Goal: Task Accomplishment & Management: Manage account settings

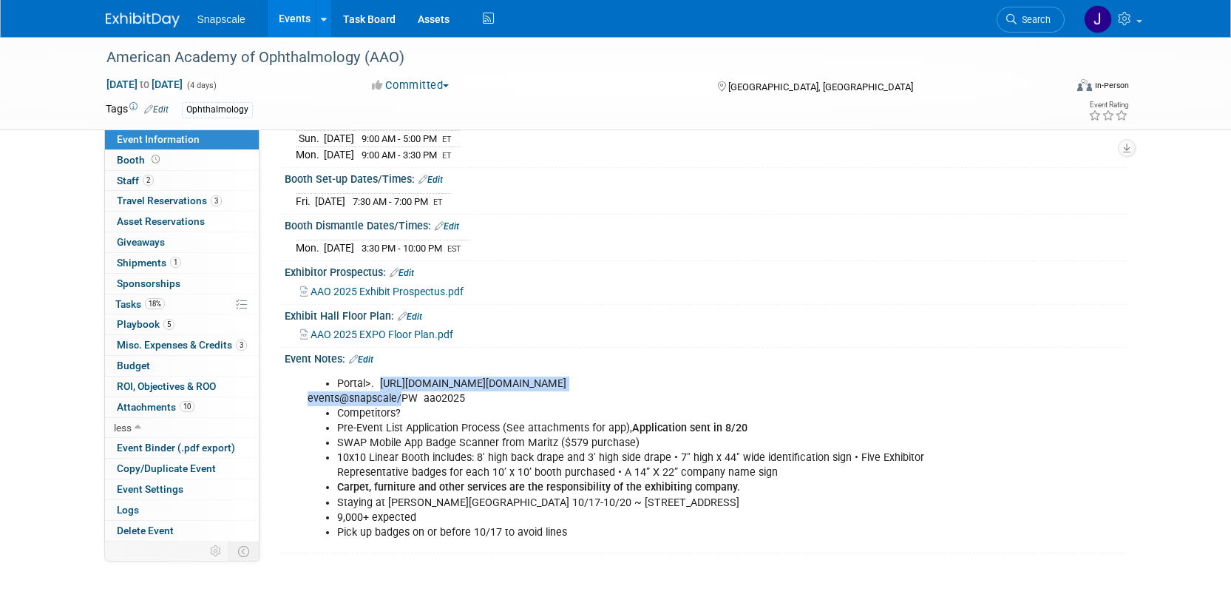
click at [139, 25] on img at bounding box center [143, 20] width 74 height 15
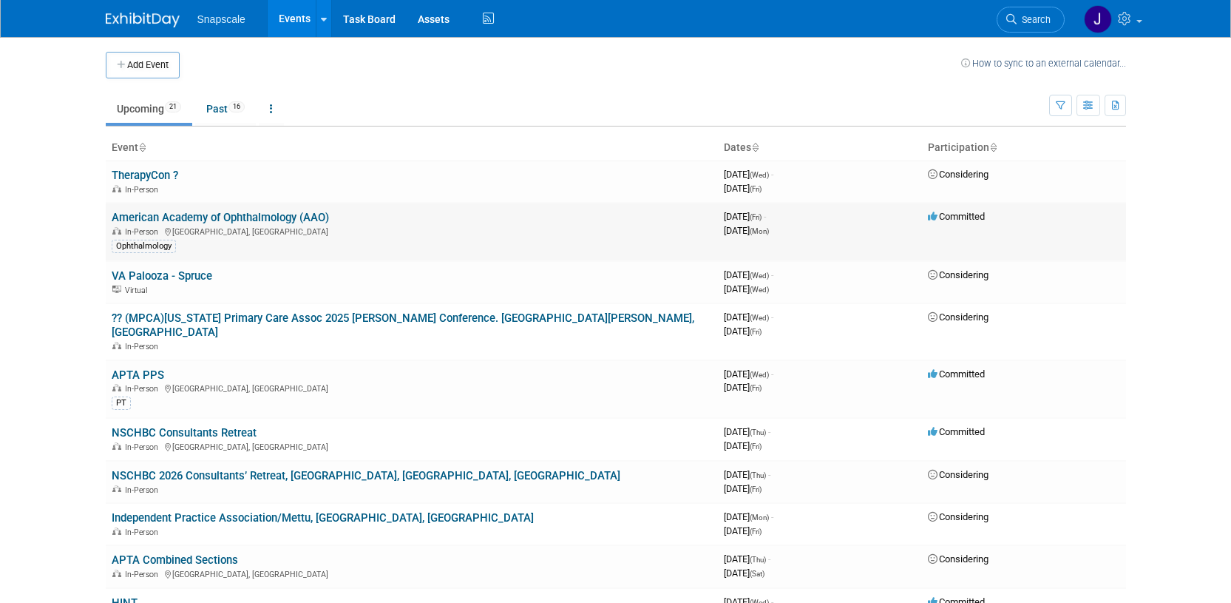
click at [149, 218] on link "American Academy of Ophthalmology (AAO)" at bounding box center [220, 217] width 217 height 13
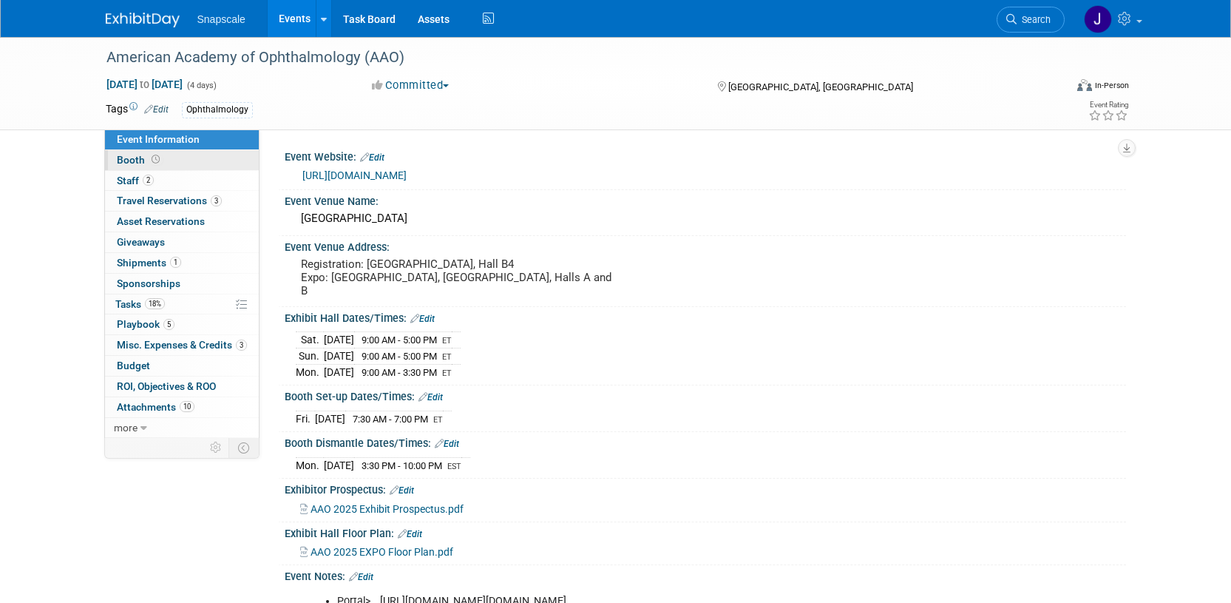
click at [151, 153] on link "Booth" at bounding box center [182, 160] width 154 height 20
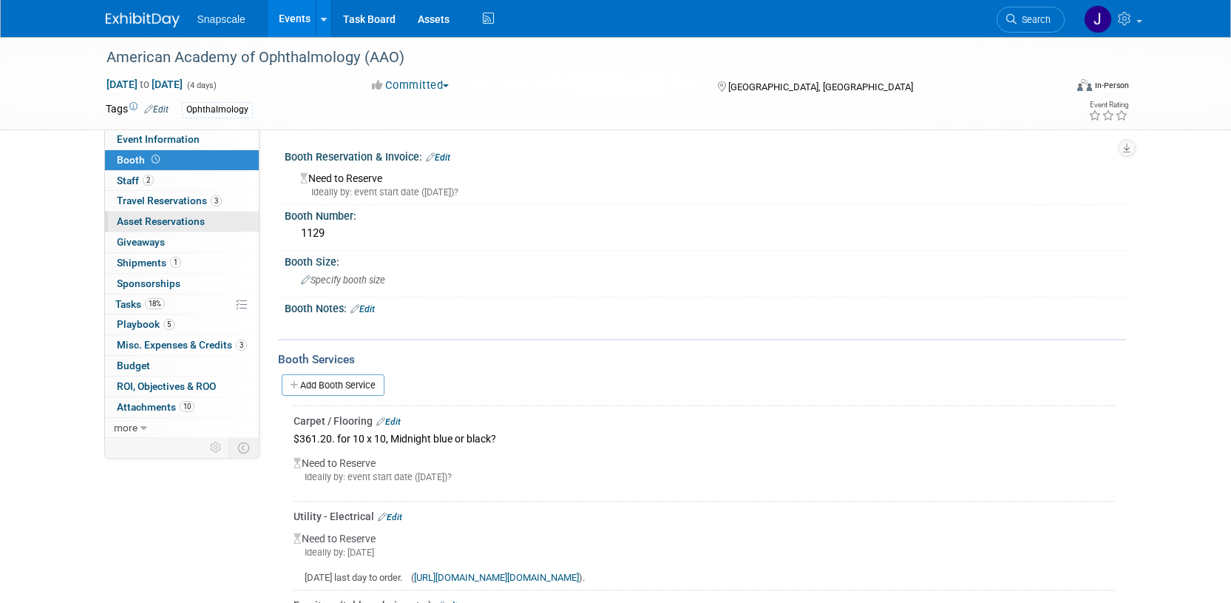
click at [142, 223] on span "Asset Reservations 0" at bounding box center [161, 221] width 88 height 12
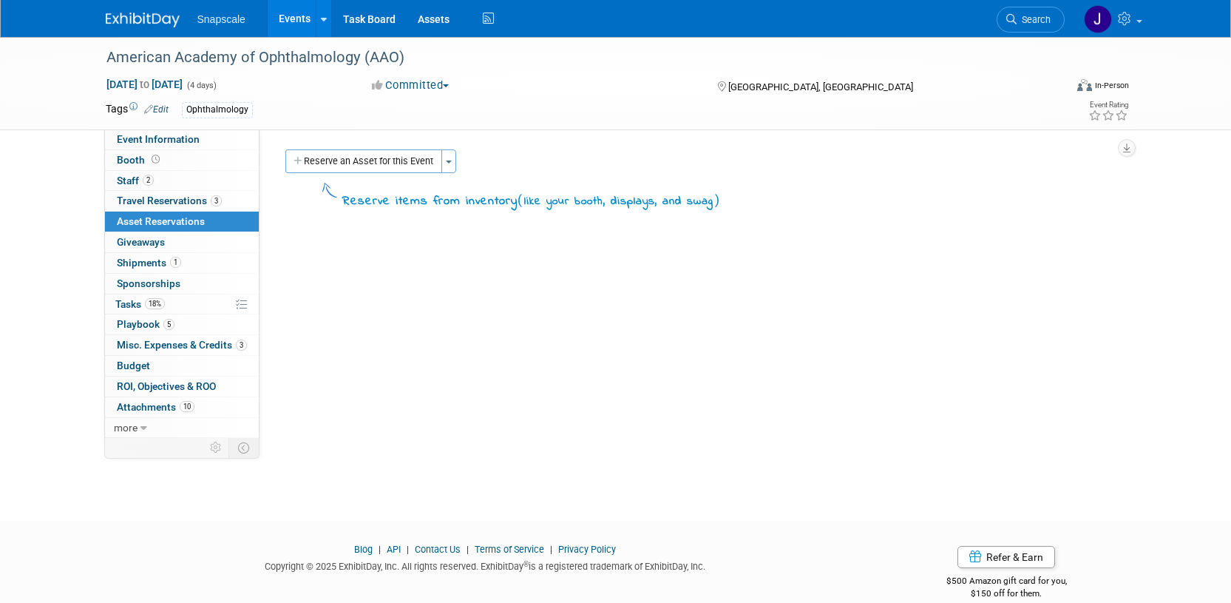
click at [326, 160] on button "Reserve an Asset for this Event" at bounding box center [363, 161] width 157 height 24
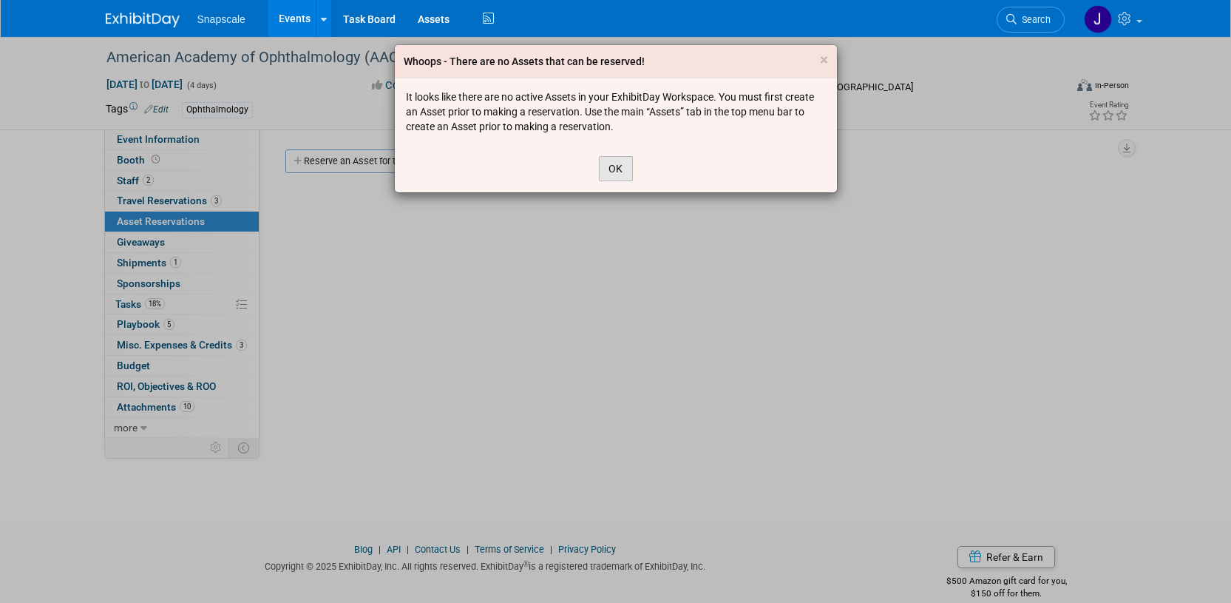
click at [617, 165] on button "OK" at bounding box center [616, 168] width 34 height 25
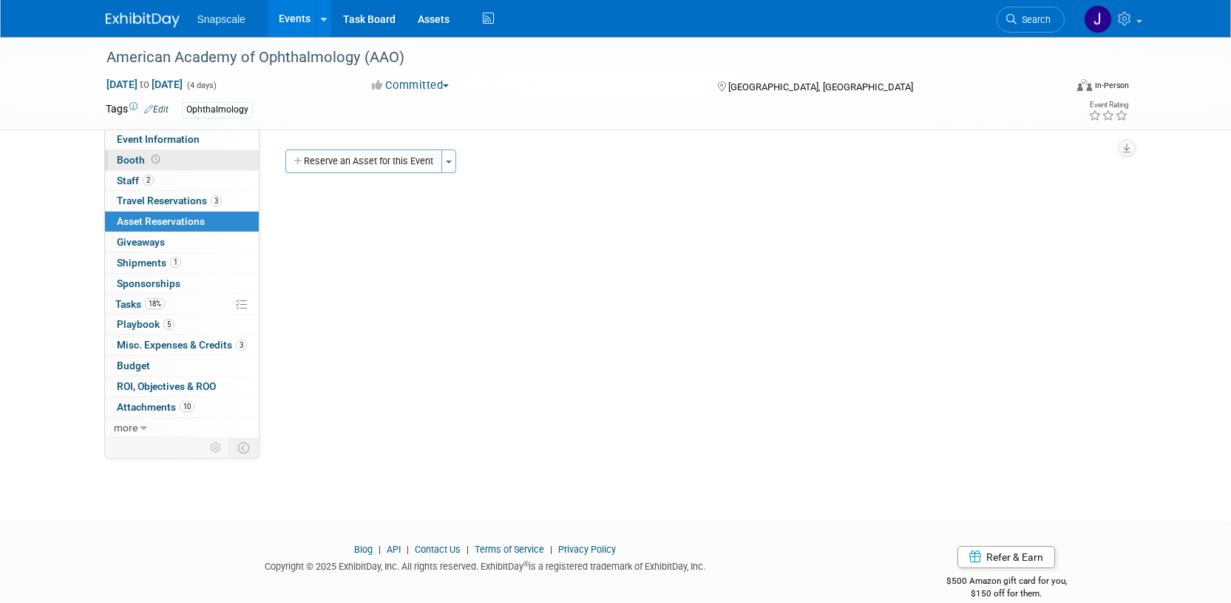
click at [112, 157] on link "Booth" at bounding box center [182, 160] width 154 height 20
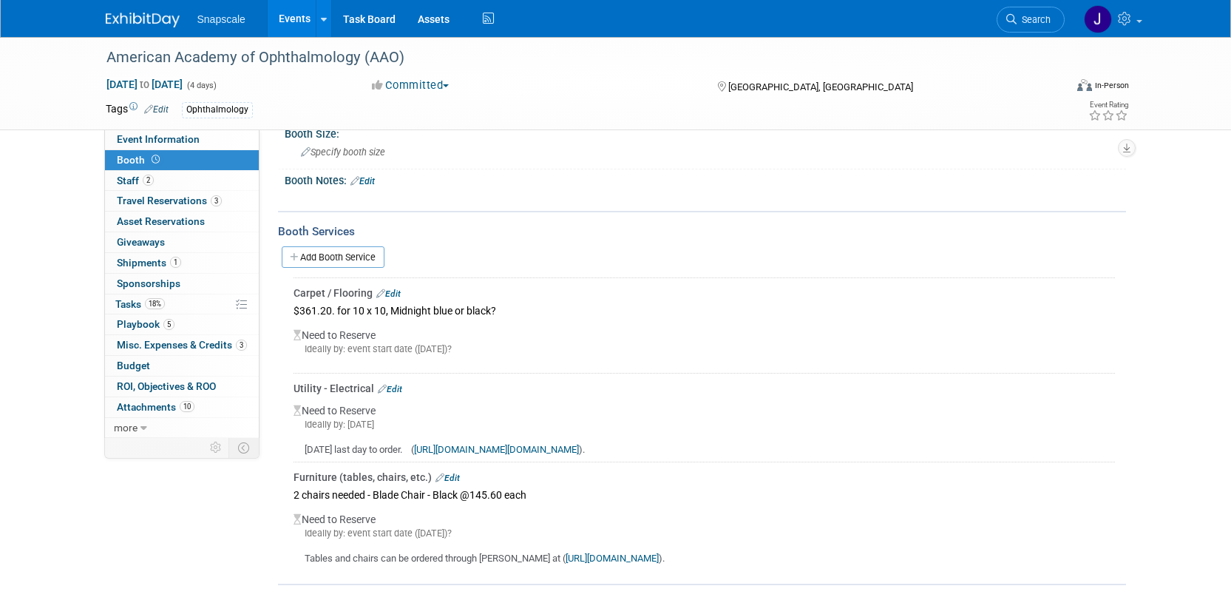
scroll to position [129, 0]
click at [393, 291] on link "Edit" at bounding box center [388, 292] width 24 height 10
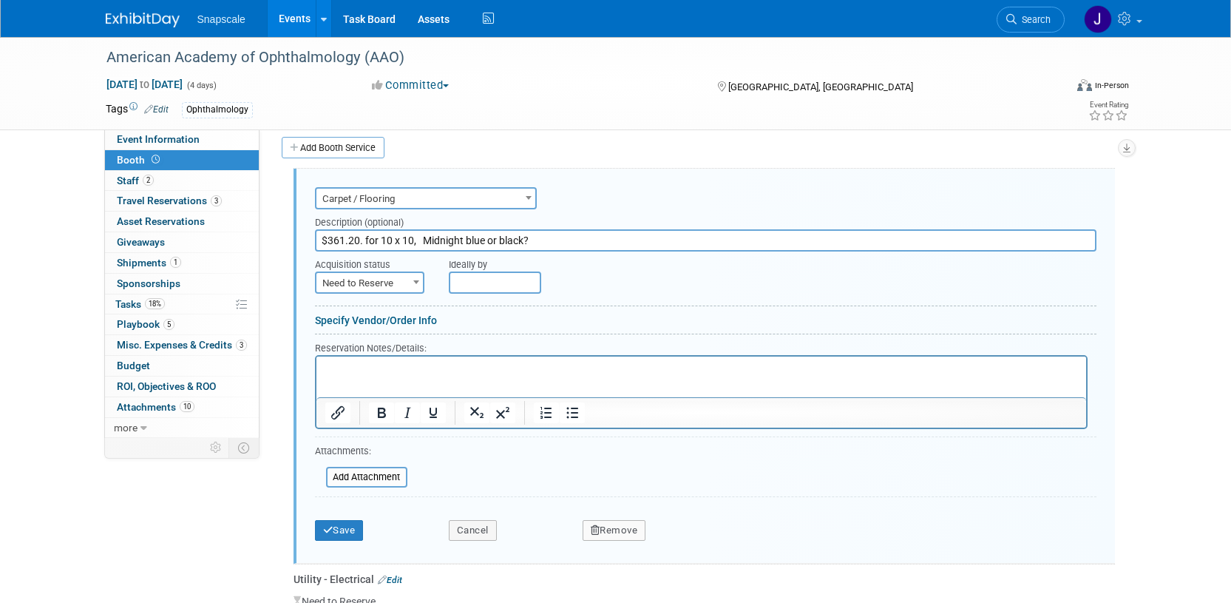
scroll to position [0, 0]
drag, startPoint x: 537, startPoint y: 240, endPoint x: 425, endPoint y: 237, distance: 112.4
click at [425, 237] on input "$361.20. for 10 x 10, Midnight blue or black?" at bounding box center [705, 240] width 781 height 22
type input "$361.20. for 10 x 10, Rob Marton + Tuxedo"
click at [386, 474] on input "file" at bounding box center [318, 477] width 176 height 18
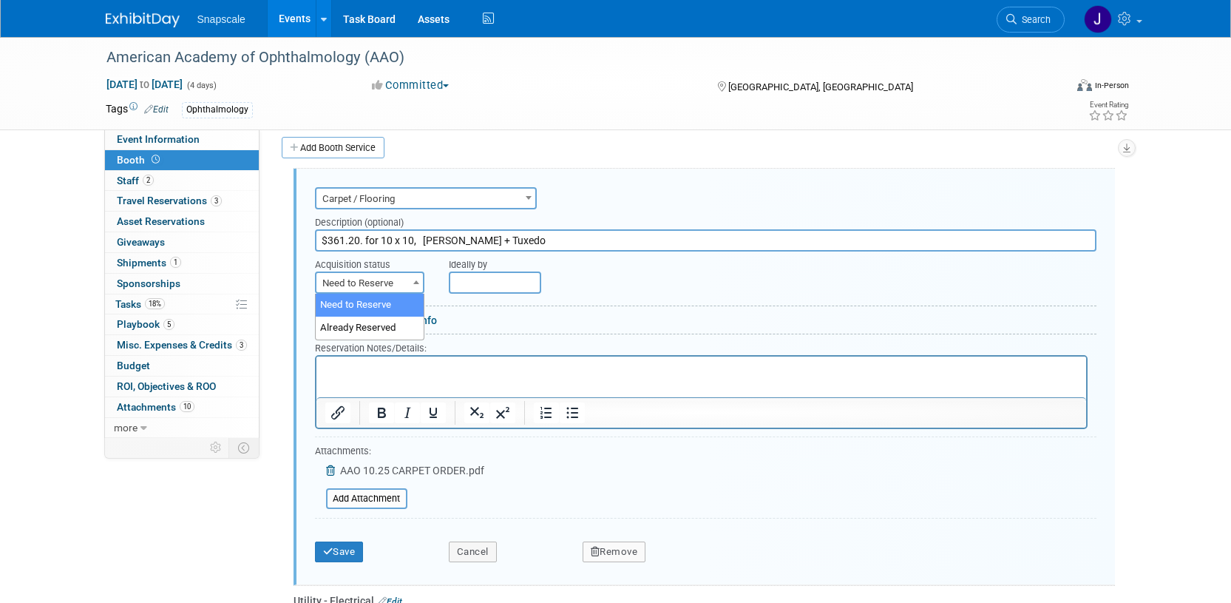
click at [413, 280] on b at bounding box center [416, 282] width 6 height 4
select select "2"
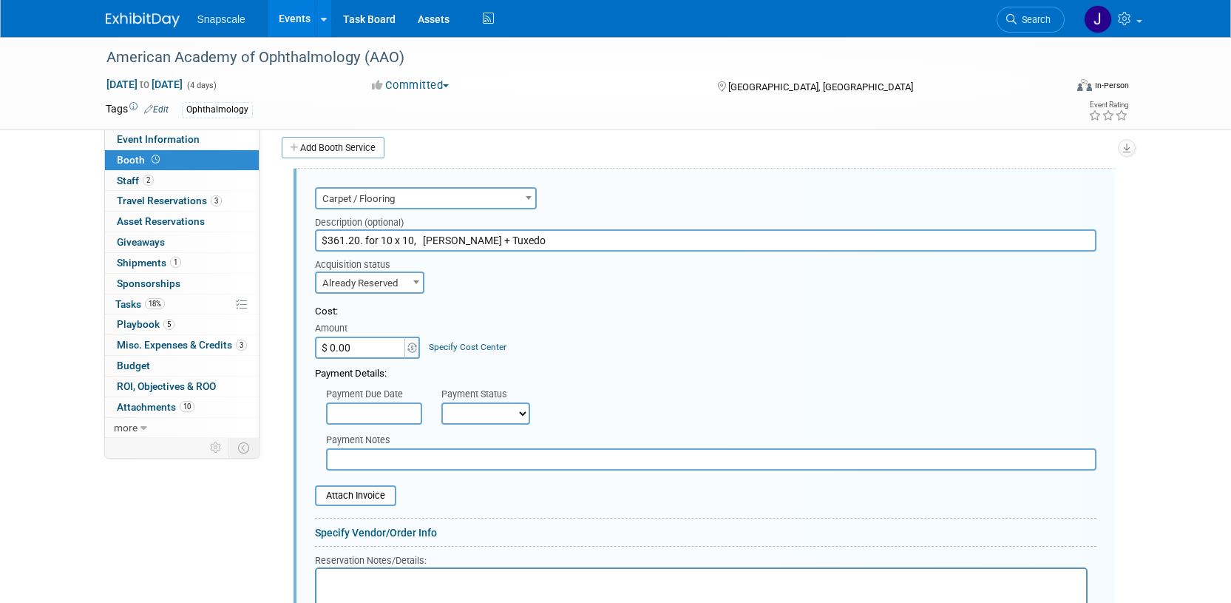
click at [373, 351] on input "$ 0.00" at bounding box center [361, 347] width 92 height 22
type input "$ 361.20"
click at [362, 461] on input "text" at bounding box center [711, 459] width 770 height 22
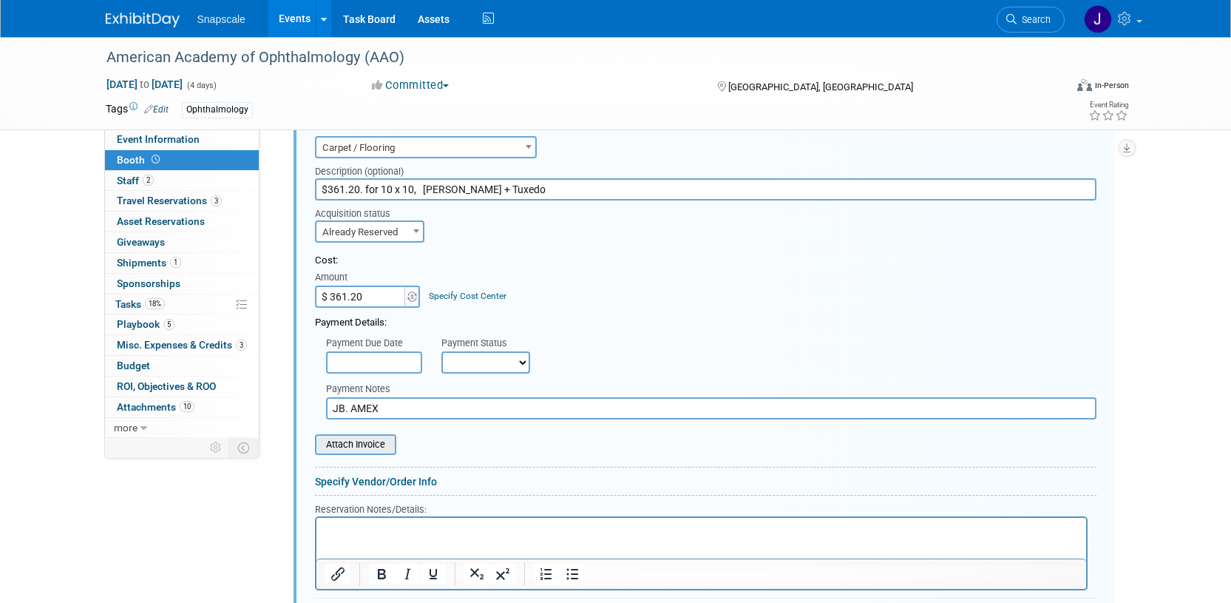
scroll to position [293, 0]
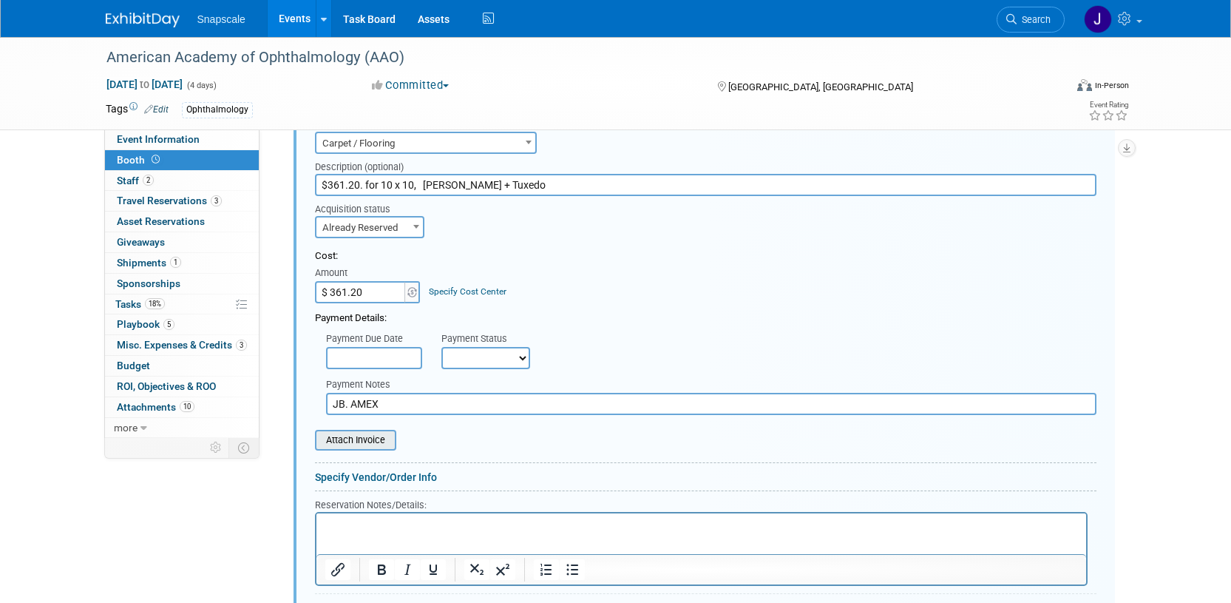
type input "JB. AMEX"
click at [363, 443] on input "file" at bounding box center [307, 440] width 176 height 18
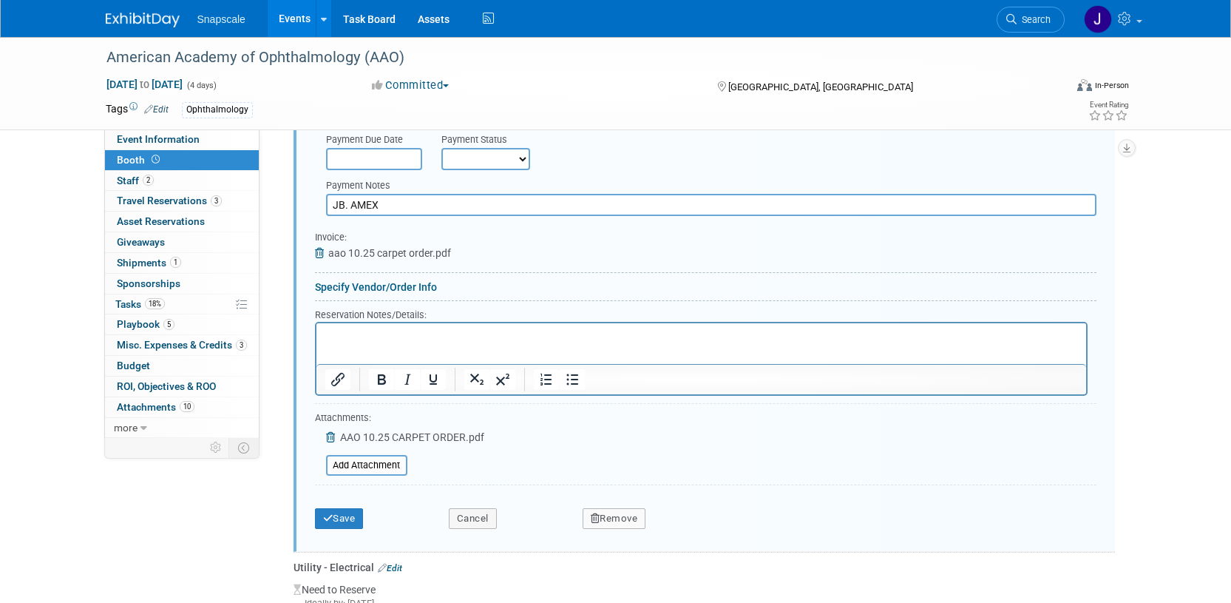
scroll to position [494, 0]
click at [353, 332] on p "Rich Text Area. Press ALT-0 for help." at bounding box center [701, 333] width 753 height 14
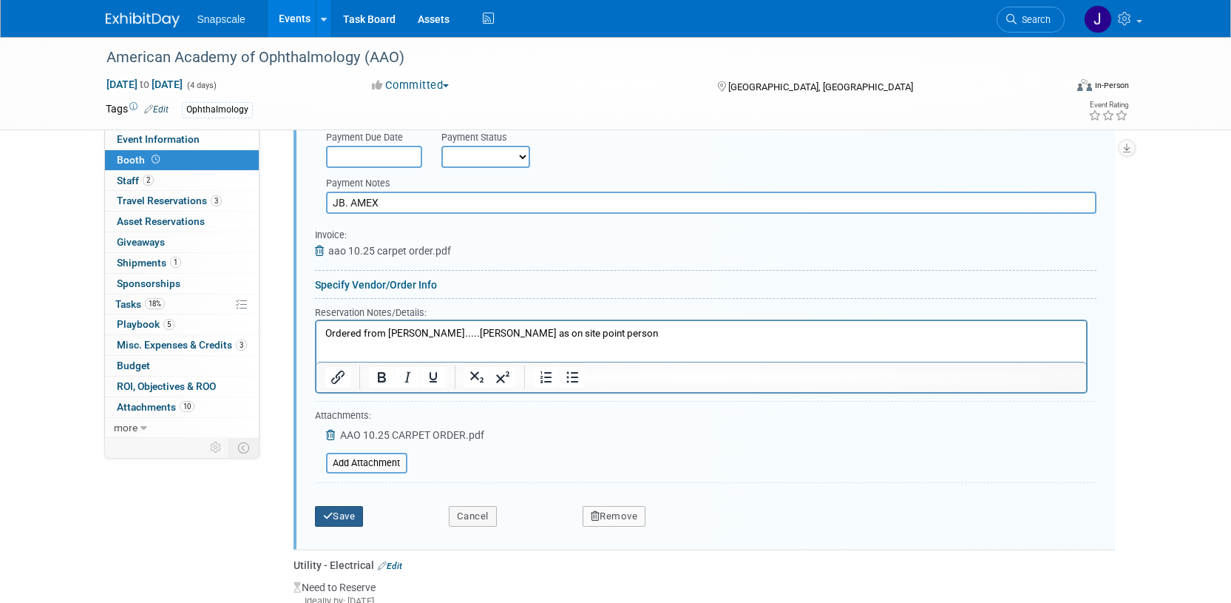
click at [342, 515] on button "Save" at bounding box center [339, 516] width 49 height 21
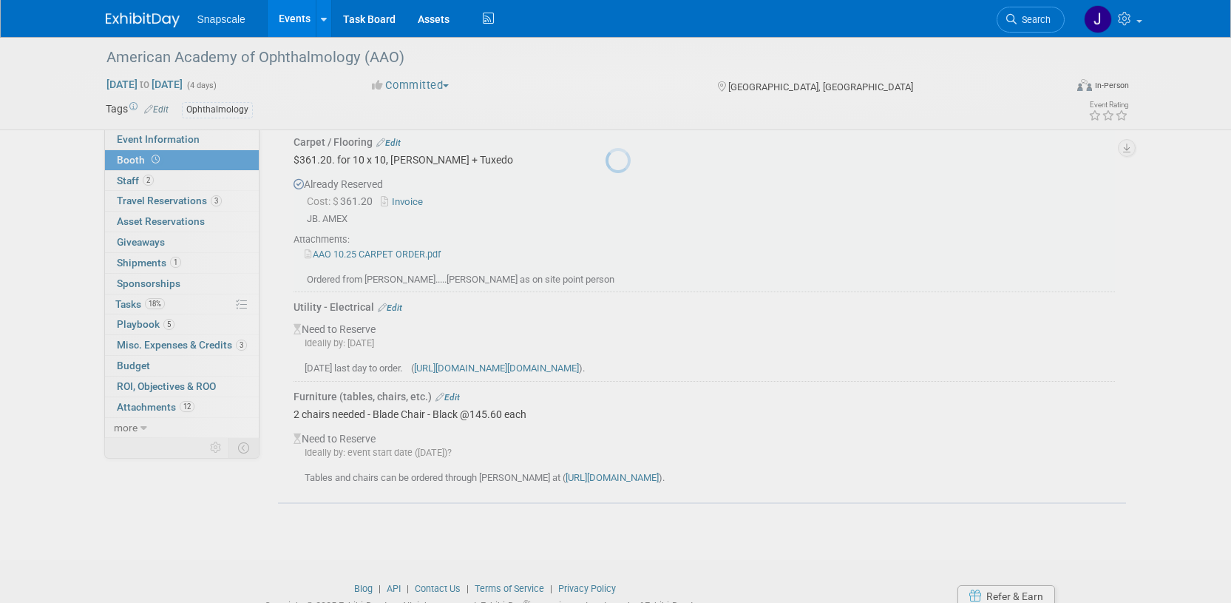
scroll to position [237, 0]
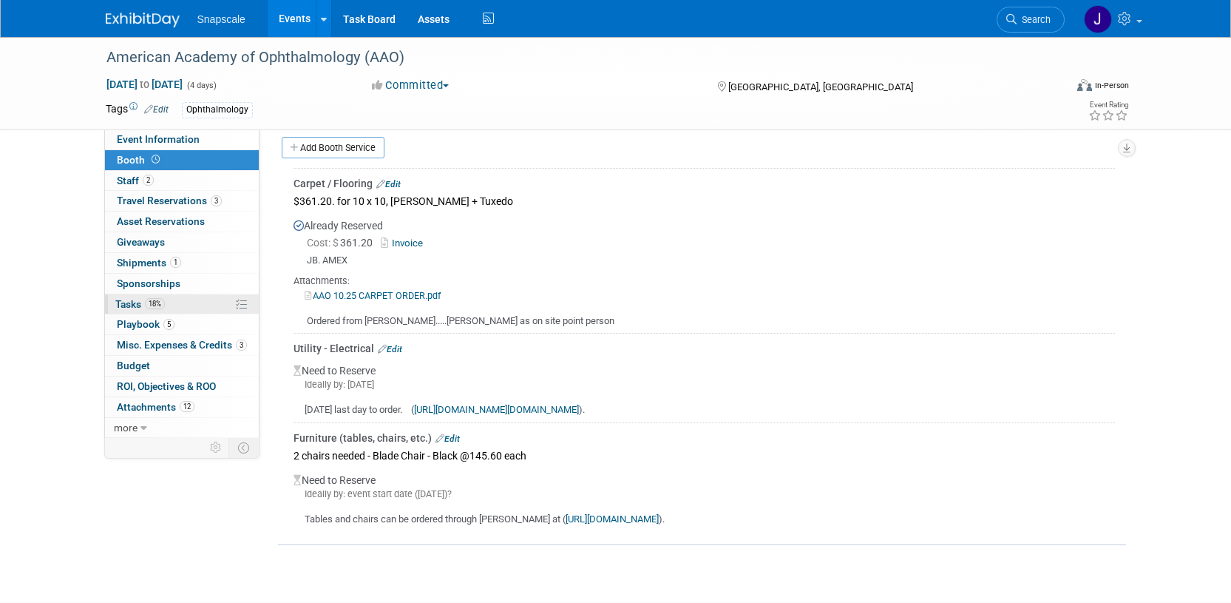
click at [129, 305] on span "Tasks 18%" at bounding box center [140, 304] width 50 height 12
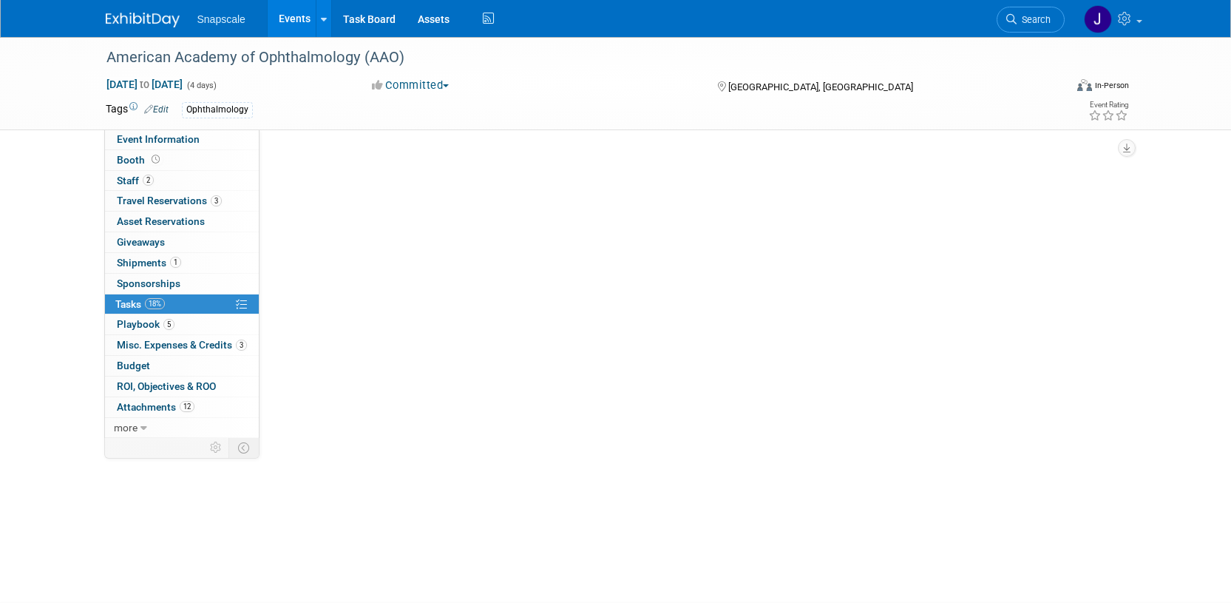
scroll to position [0, 0]
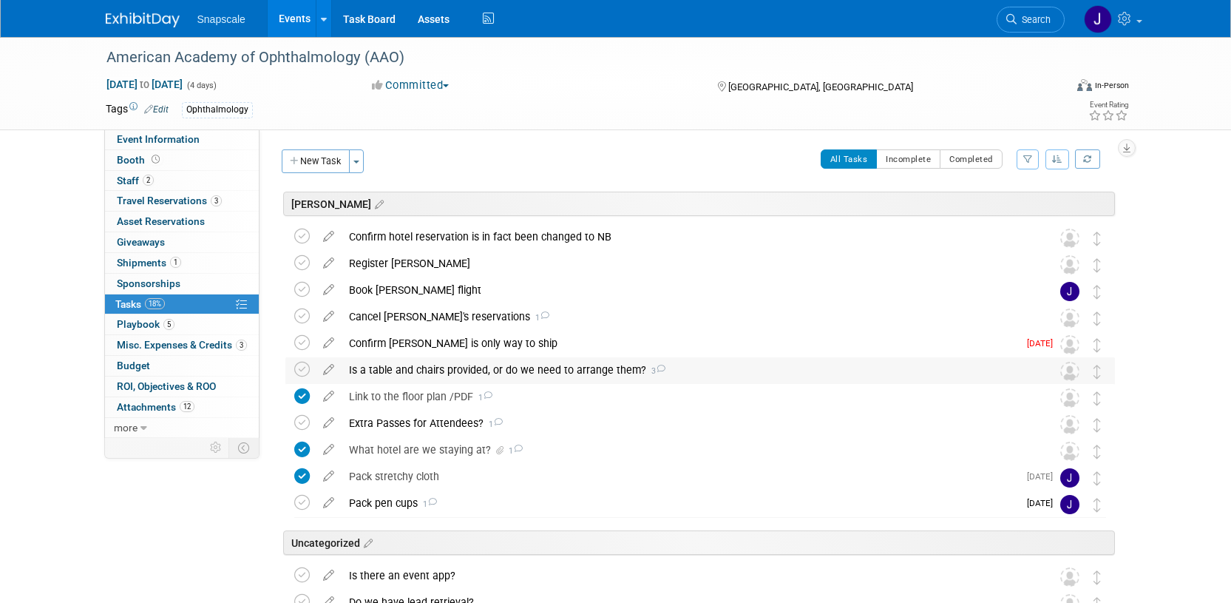
click at [526, 368] on div "Is a table and chairs provided, or do we need to arrange them? 3" at bounding box center [686, 369] width 689 height 25
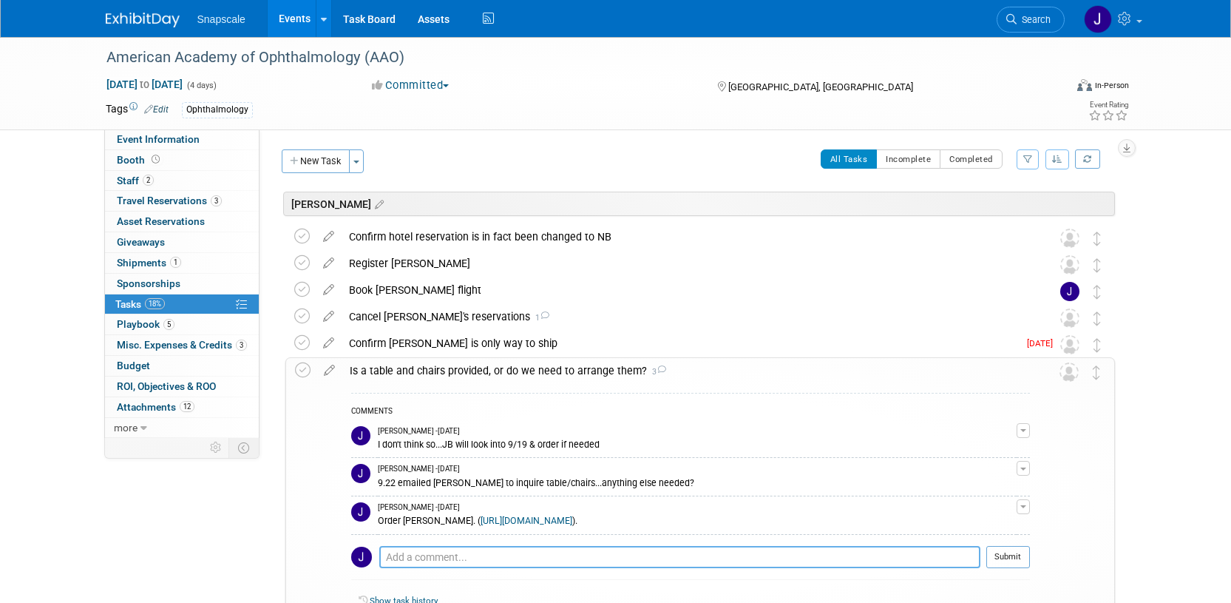
click at [399, 559] on textarea at bounding box center [679, 557] width 601 height 22
type textarea "O"
type textarea "9.25 ordered carpet, 9.24 AC says ok to skip over priced chairs"
click at [1001, 554] on button "Submit" at bounding box center [1008, 557] width 44 height 22
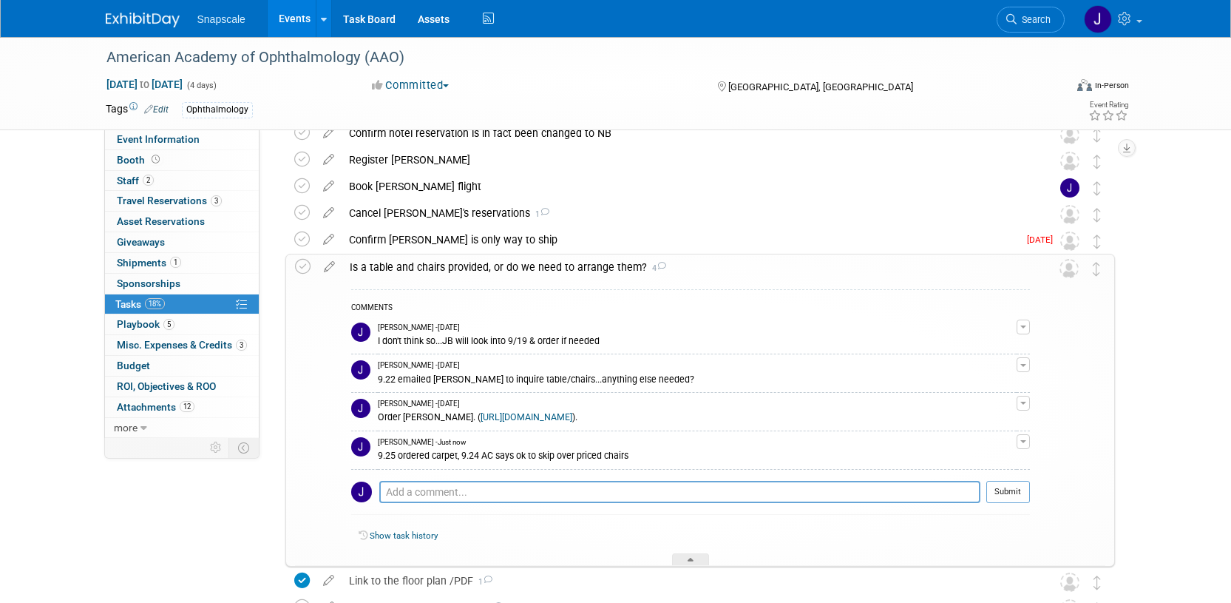
scroll to position [109, 0]
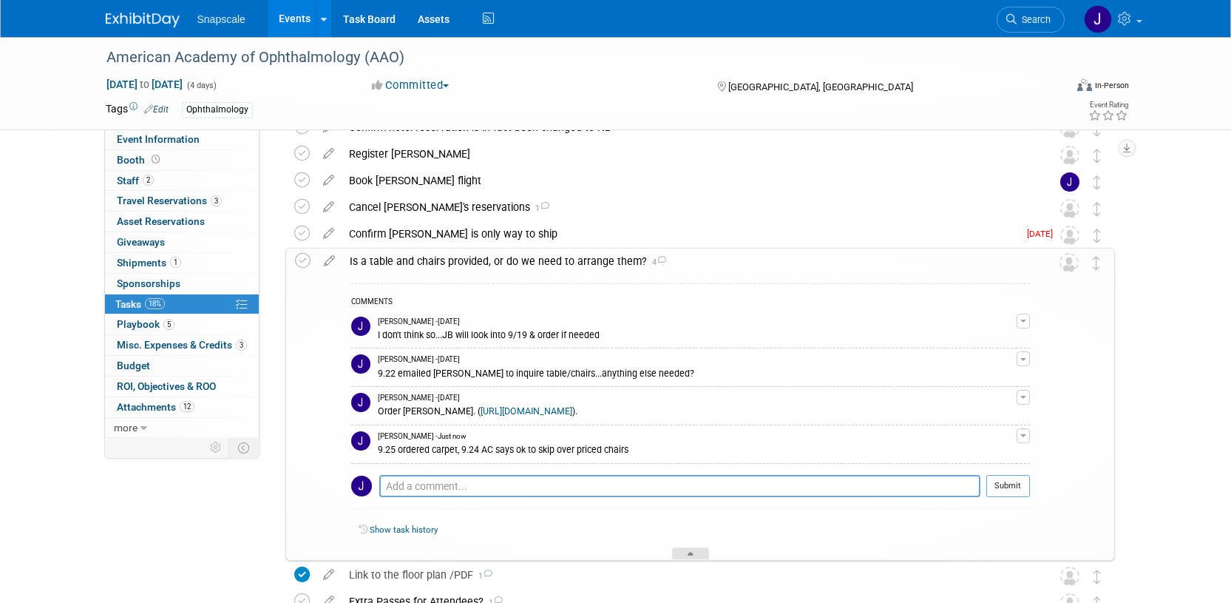
click at [692, 554] on icon at bounding box center [691, 556] width 6 height 9
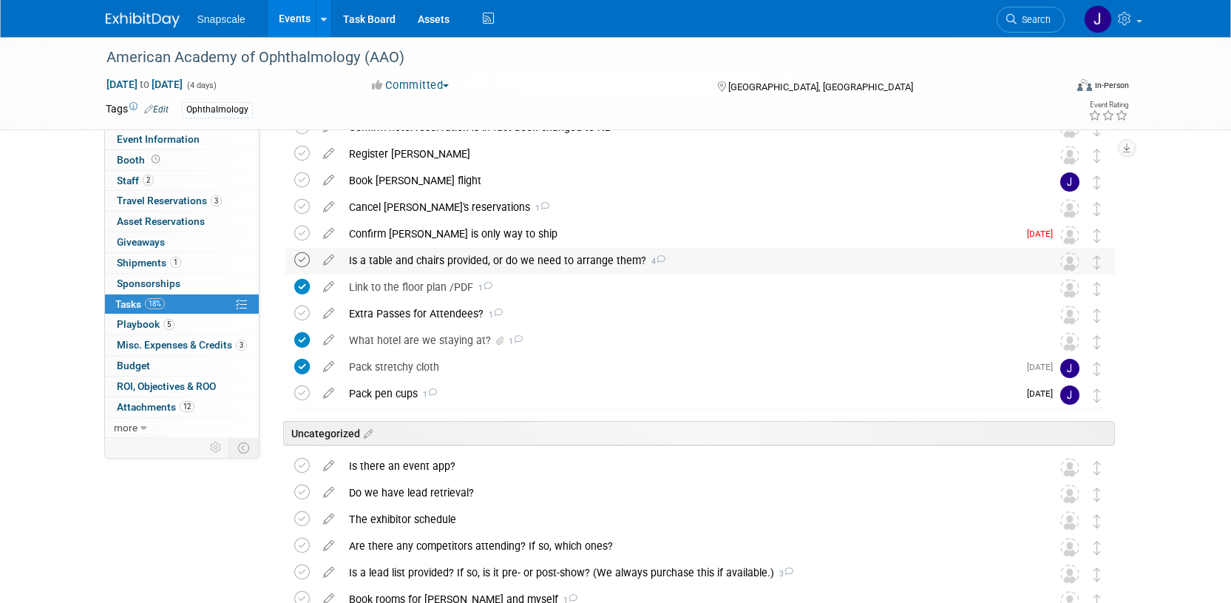
click at [300, 259] on icon at bounding box center [302, 260] width 16 height 16
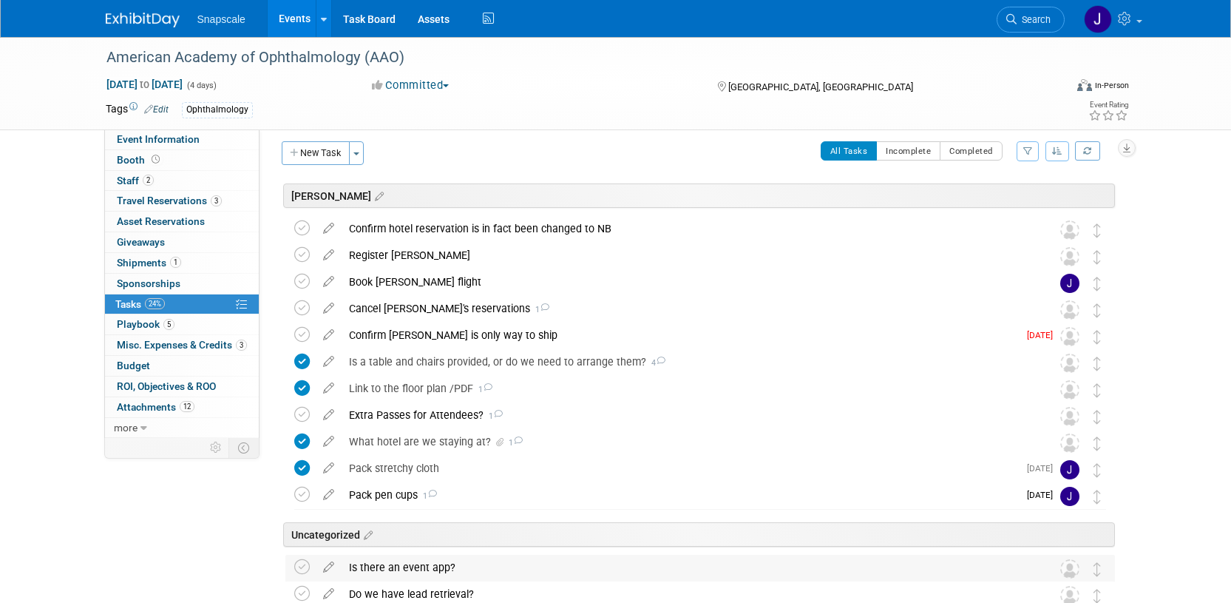
scroll to position [0, 0]
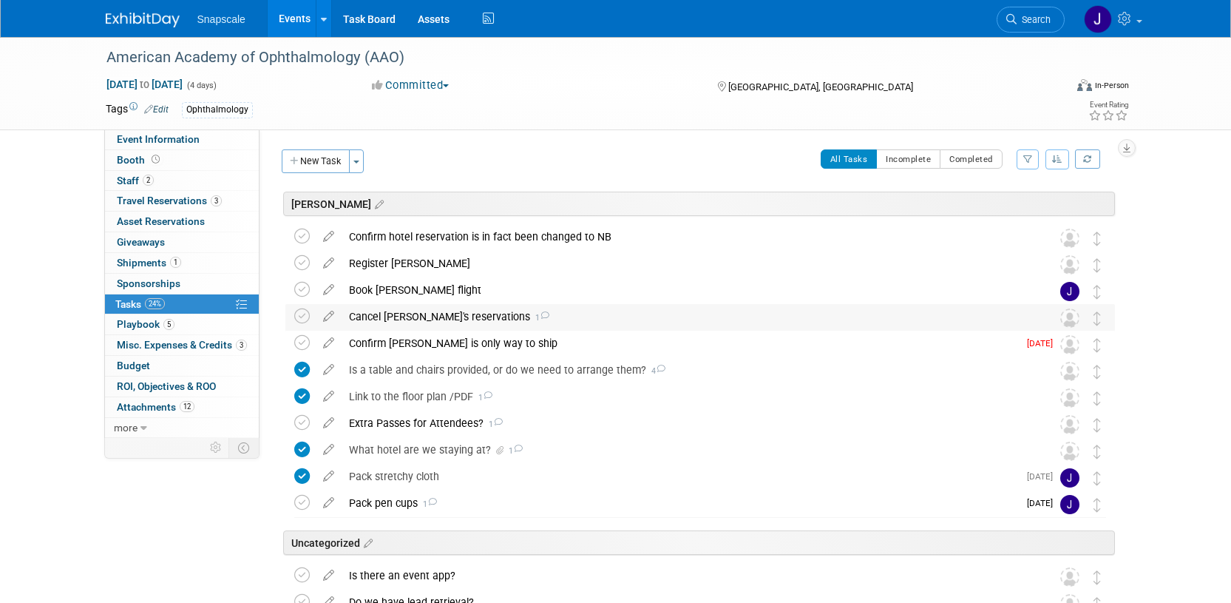
click at [419, 313] on div "Cancel Mike's reservations 1" at bounding box center [686, 316] width 689 height 25
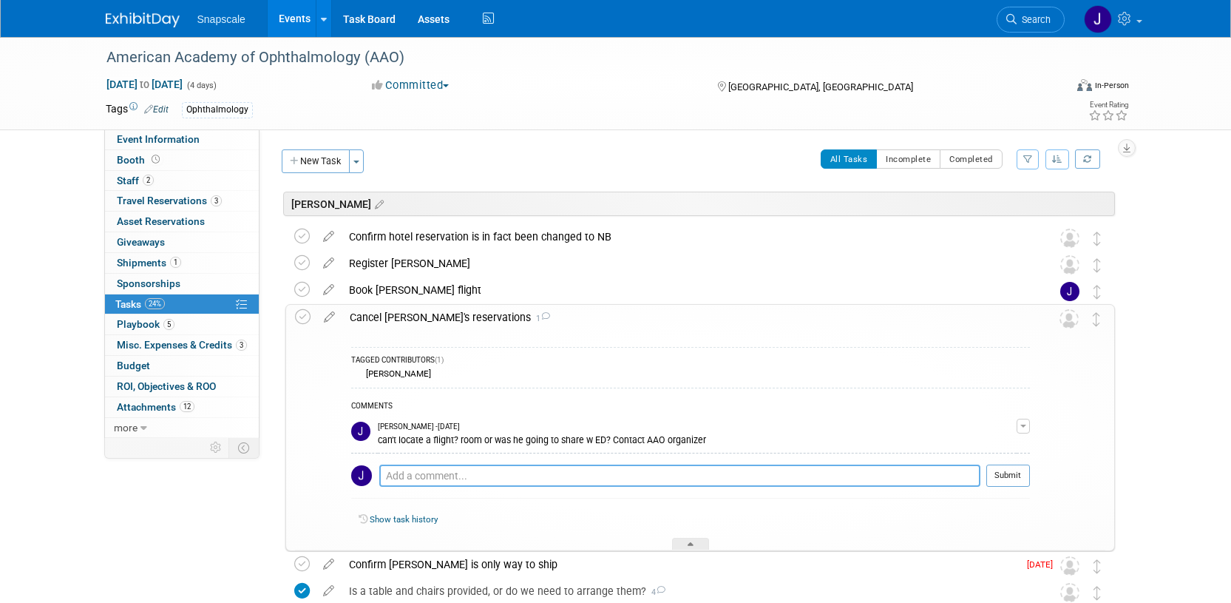
click at [394, 477] on textarea at bounding box center [679, 475] width 601 height 22
type textarea "No reservations had been made"
click at [1006, 479] on button "Submit" at bounding box center [1008, 475] width 44 height 22
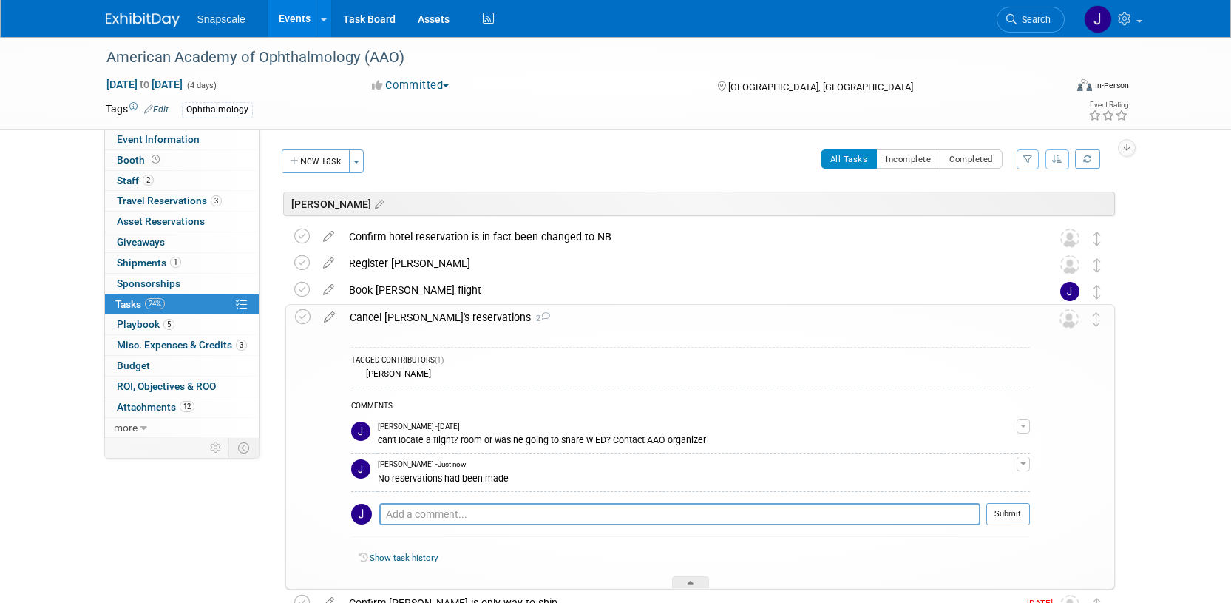
click at [293, 316] on div "Cancel Mike's reservations 2 TAGGED CONTRIBUTORS (1) Jennifer Benedict" at bounding box center [699, 446] width 829 height 285
click at [301, 316] on icon at bounding box center [303, 317] width 16 height 16
click at [695, 582] on div at bounding box center [690, 582] width 37 height 13
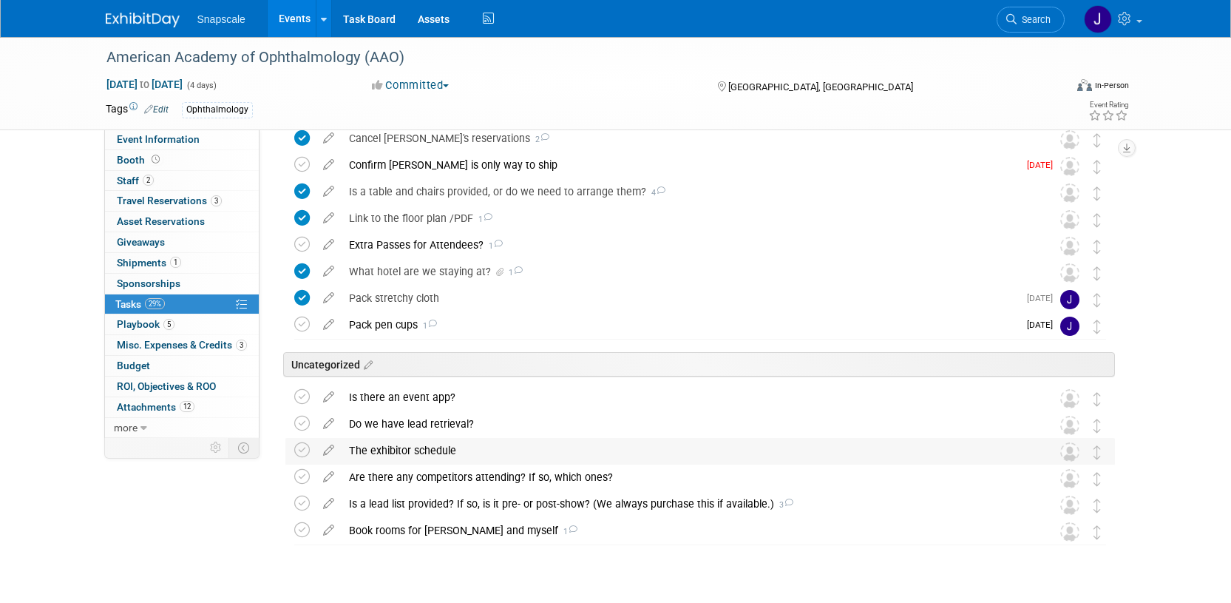
scroll to position [183, 0]
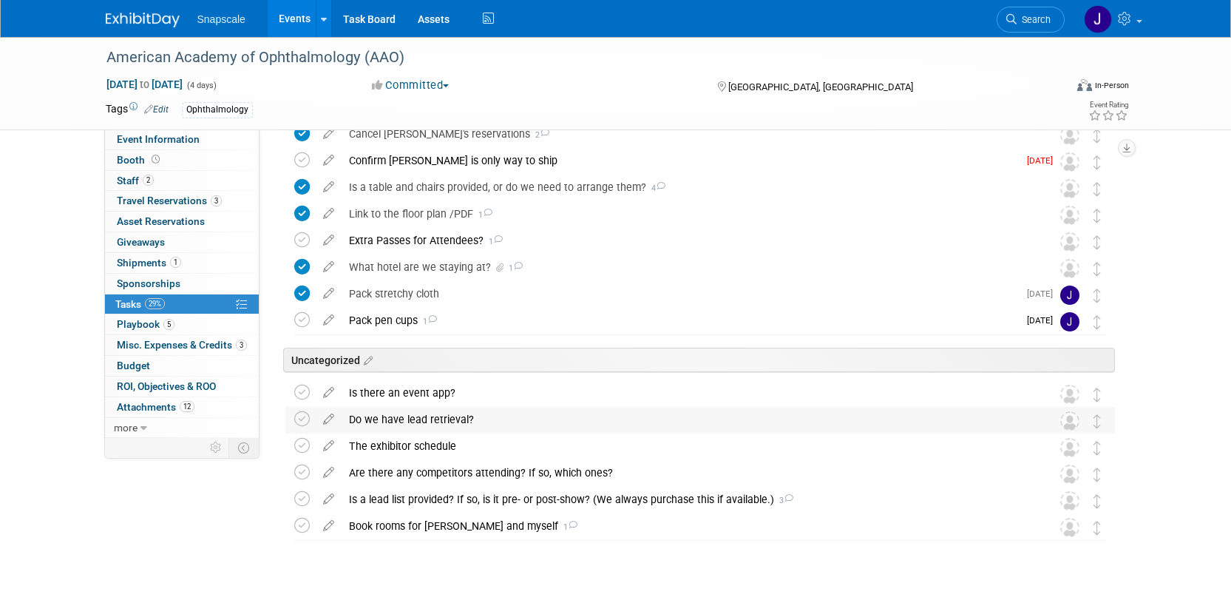
click at [387, 412] on div "Do we have lead retrieval?" at bounding box center [686, 419] width 689 height 25
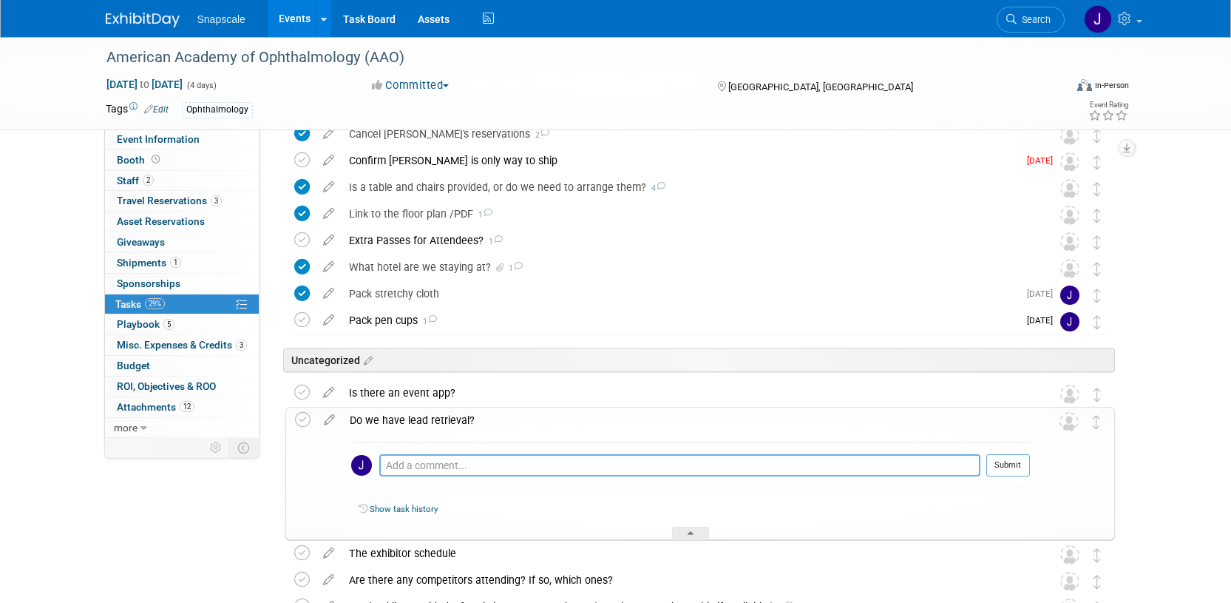
click at [401, 462] on textarea at bounding box center [679, 465] width 601 height 22
click at [396, 464] on textarea "Ed purchased 7.31 for $549" at bounding box center [679, 465] width 601 height 22
type textarea "ED purchased 7.31 for $549"
click at [994, 469] on button "Submit" at bounding box center [1008, 465] width 44 height 22
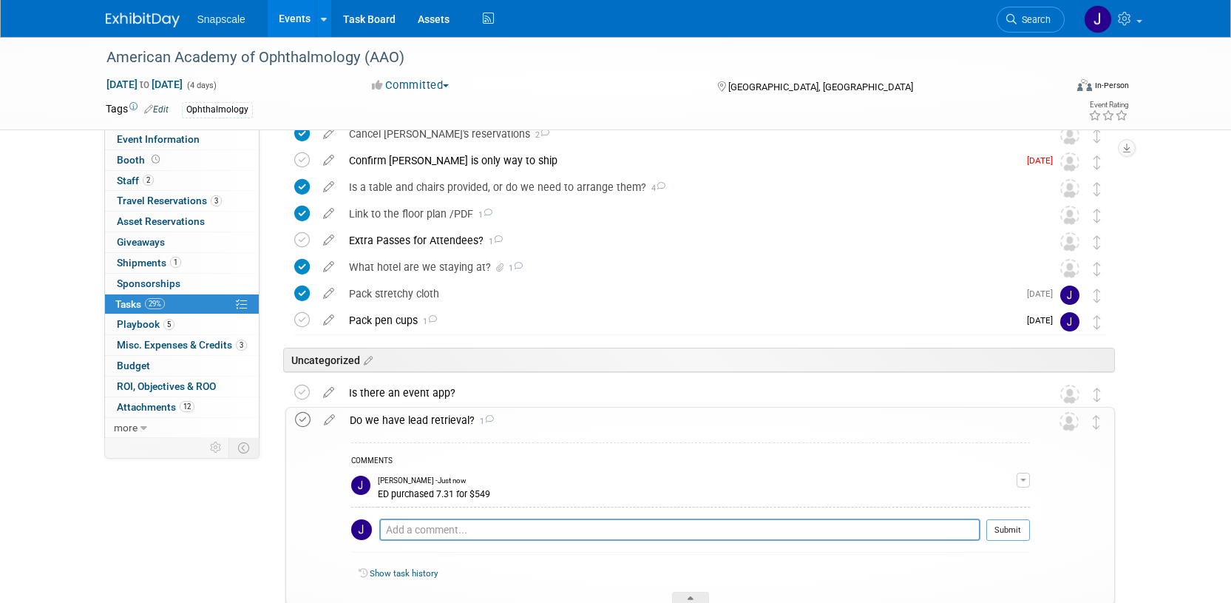
click at [302, 417] on icon at bounding box center [303, 420] width 16 height 16
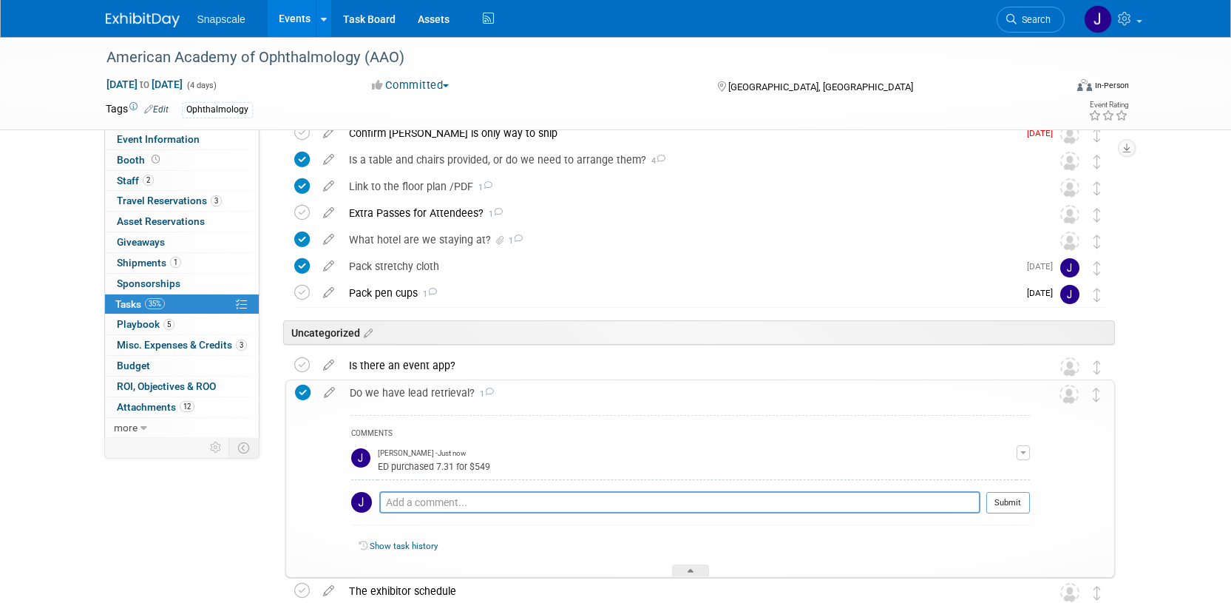
scroll to position [226, 0]
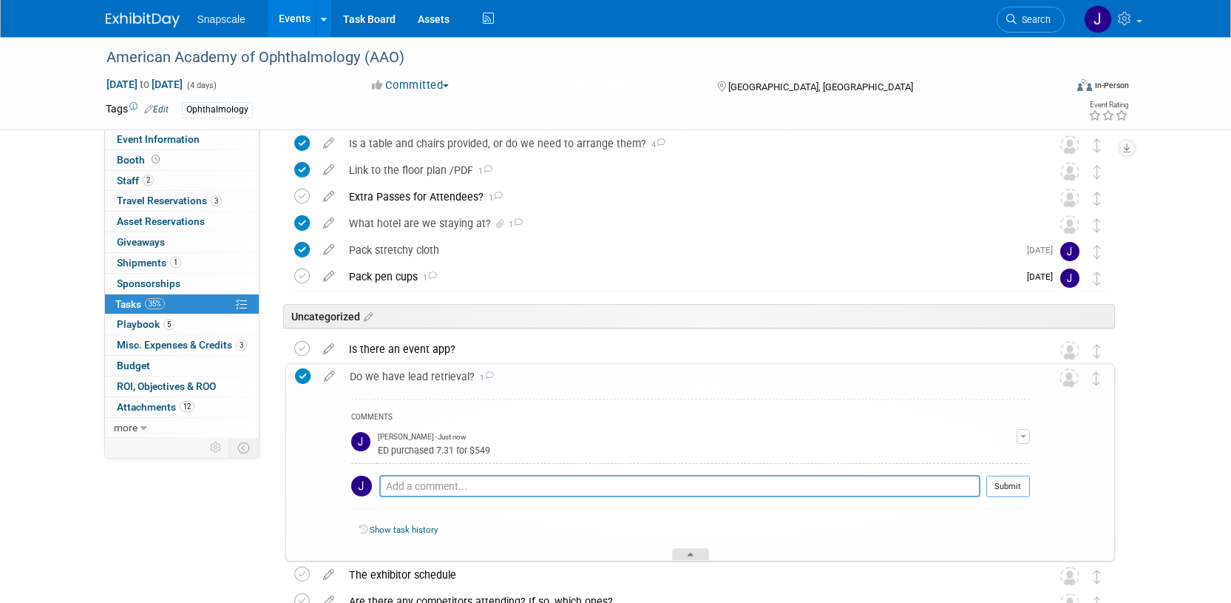
click at [684, 553] on div at bounding box center [690, 554] width 37 height 13
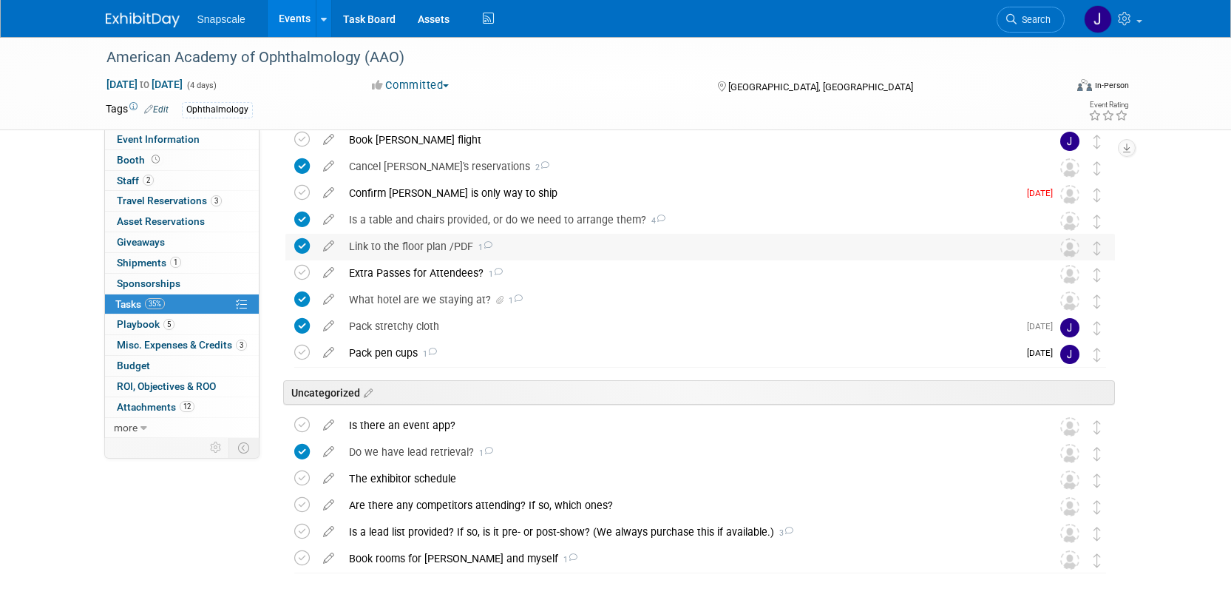
scroll to position [210, 0]
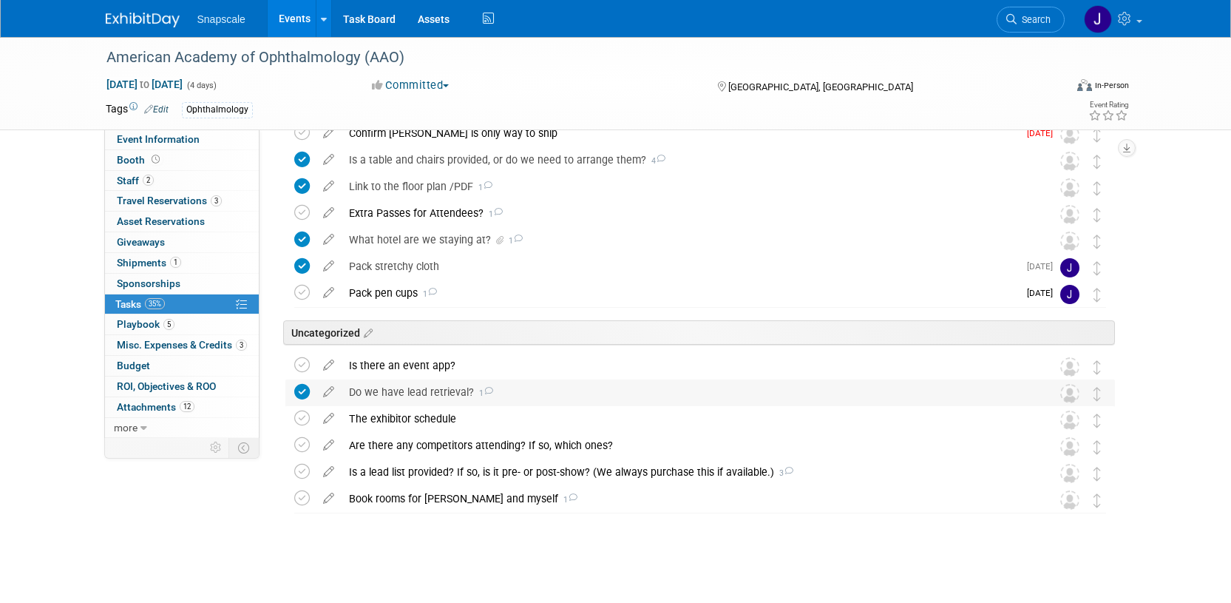
click at [444, 391] on div "Do we have lead retrieval? 1" at bounding box center [686, 391] width 689 height 25
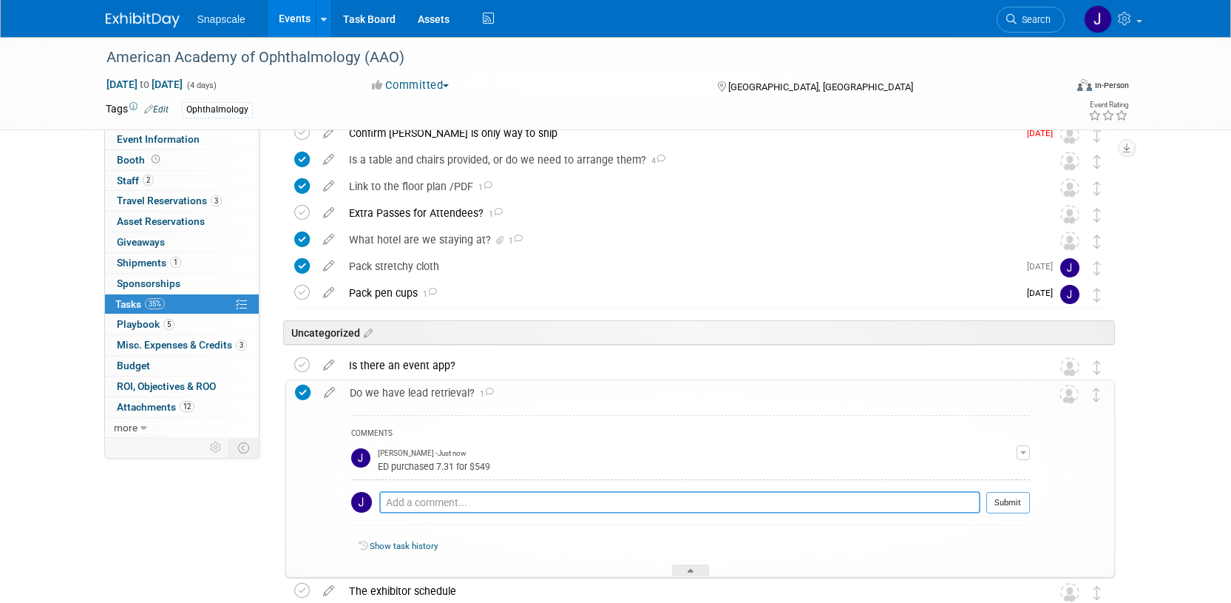
click at [428, 510] on textarea at bounding box center [679, 502] width 601 height 22
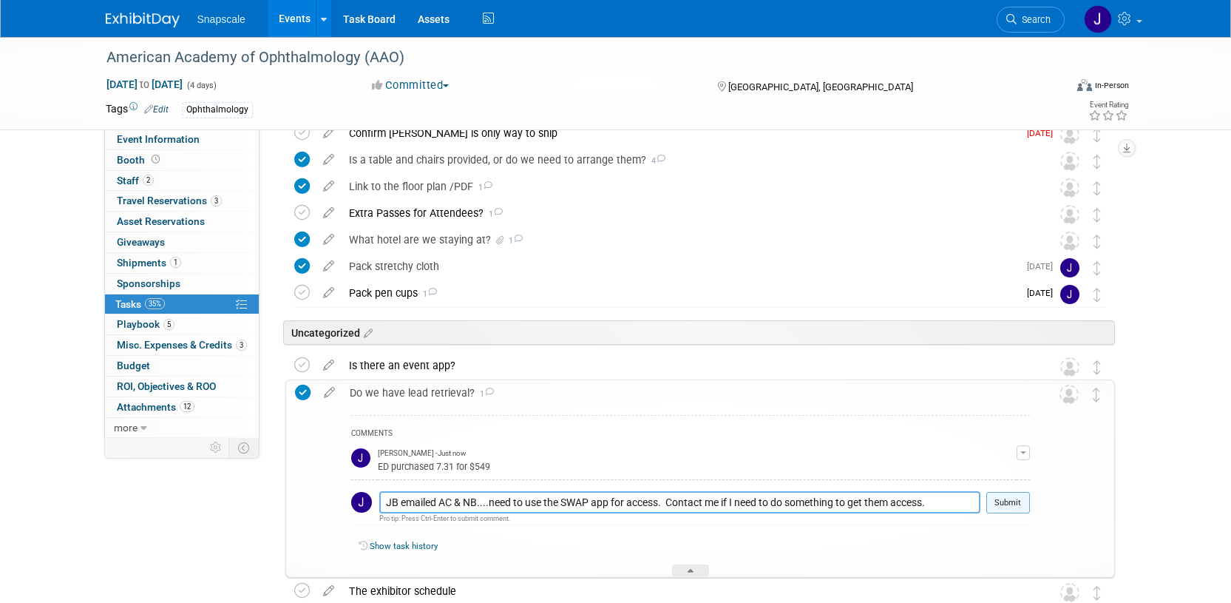
type textarea "JB emailed AC & NB....need to use the SWAP app for access. Contact me if I need…"
click at [999, 504] on button "Submit" at bounding box center [1008, 503] width 44 height 22
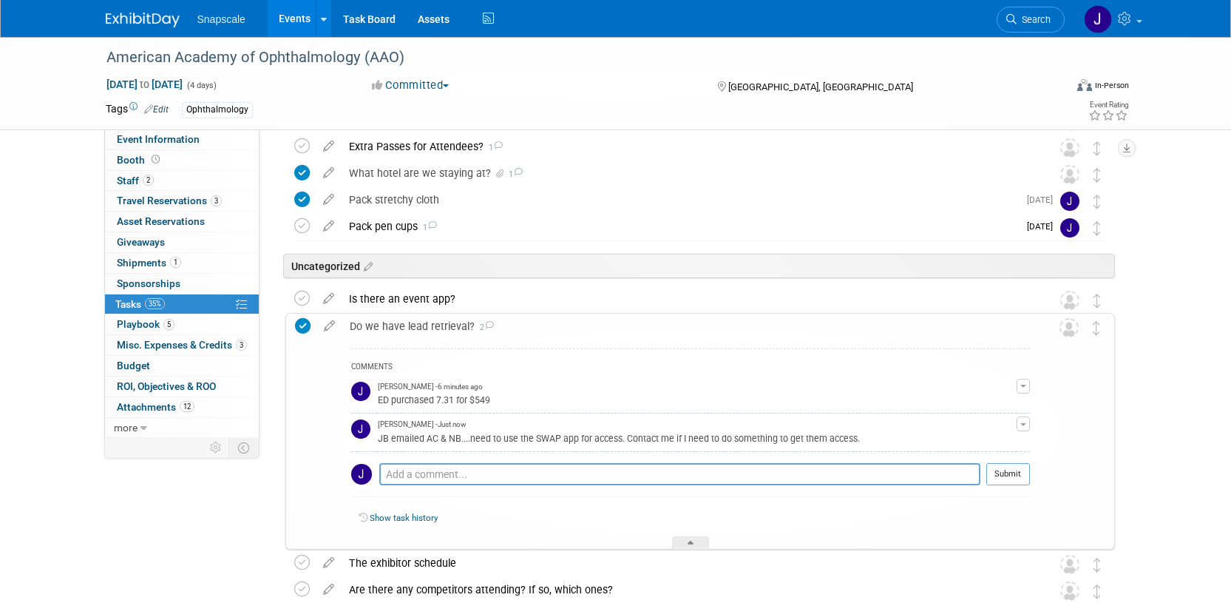
scroll to position [279, 0]
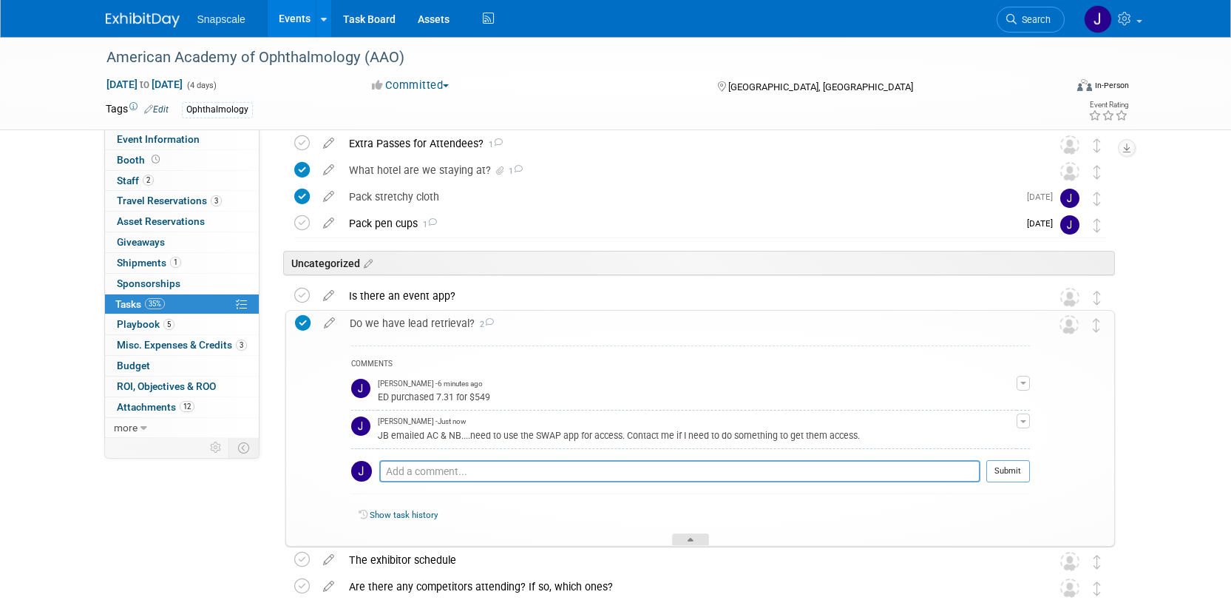
click at [696, 540] on div at bounding box center [690, 539] width 37 height 13
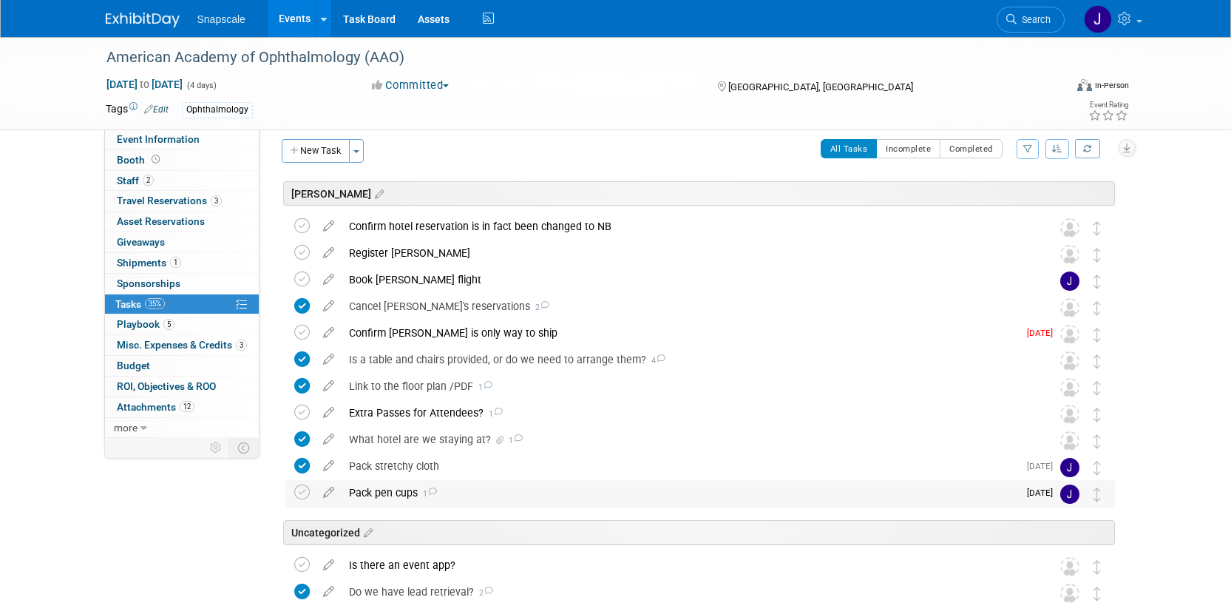
scroll to position [0, 0]
